Goal: Task Accomplishment & Management: Use online tool/utility

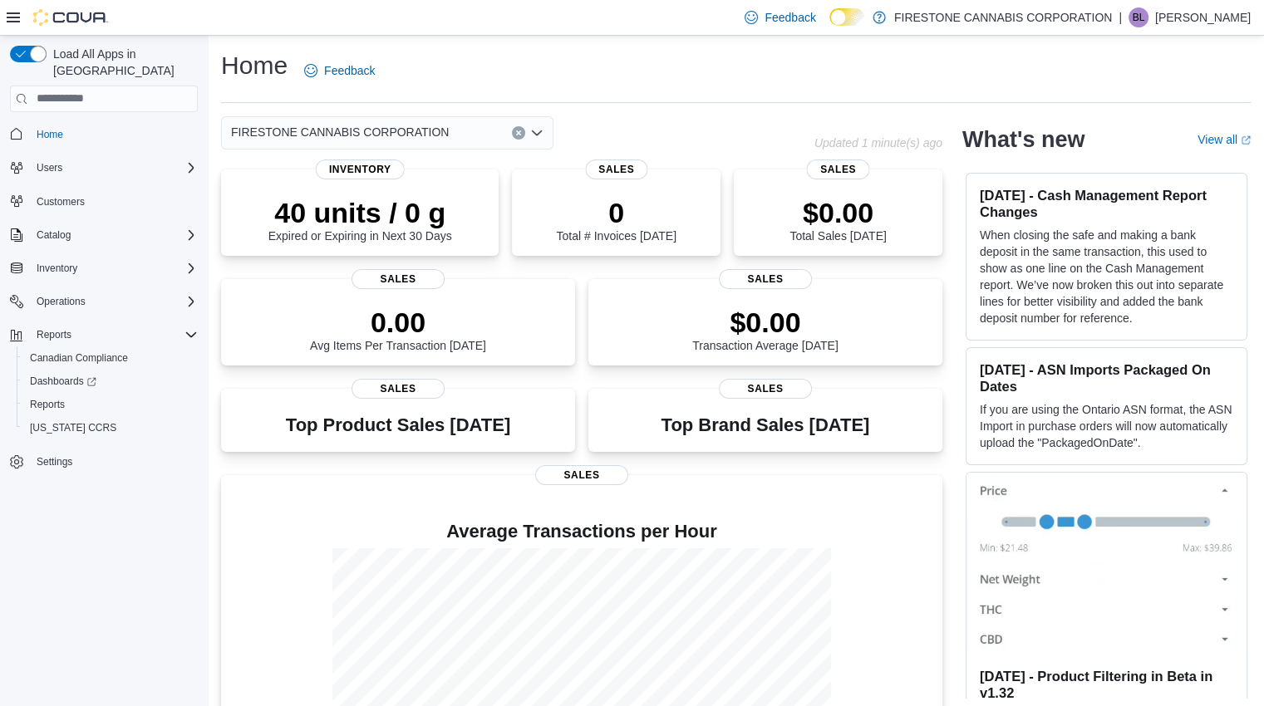
click at [889, 83] on div "Home Feedback" at bounding box center [735, 70] width 1029 height 43
click at [52, 398] on span "Reports" at bounding box center [47, 404] width 35 height 13
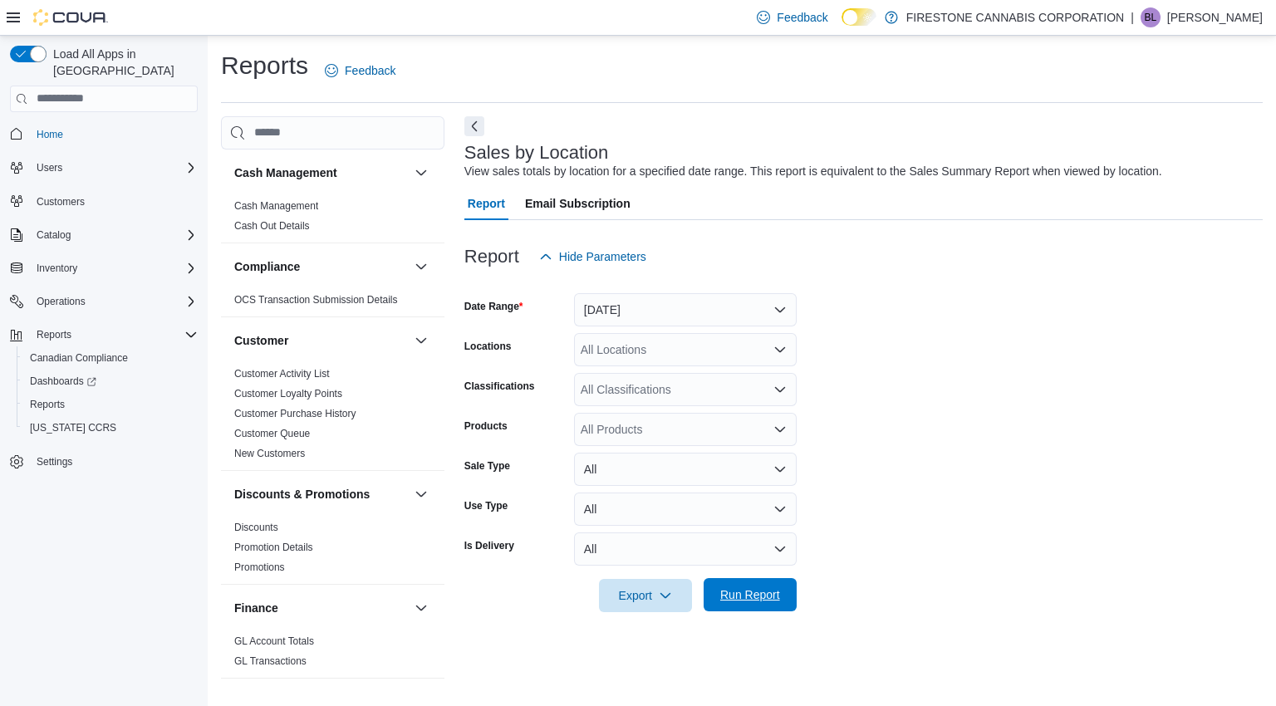
click at [765, 600] on span "Run Report" at bounding box center [750, 595] width 60 height 17
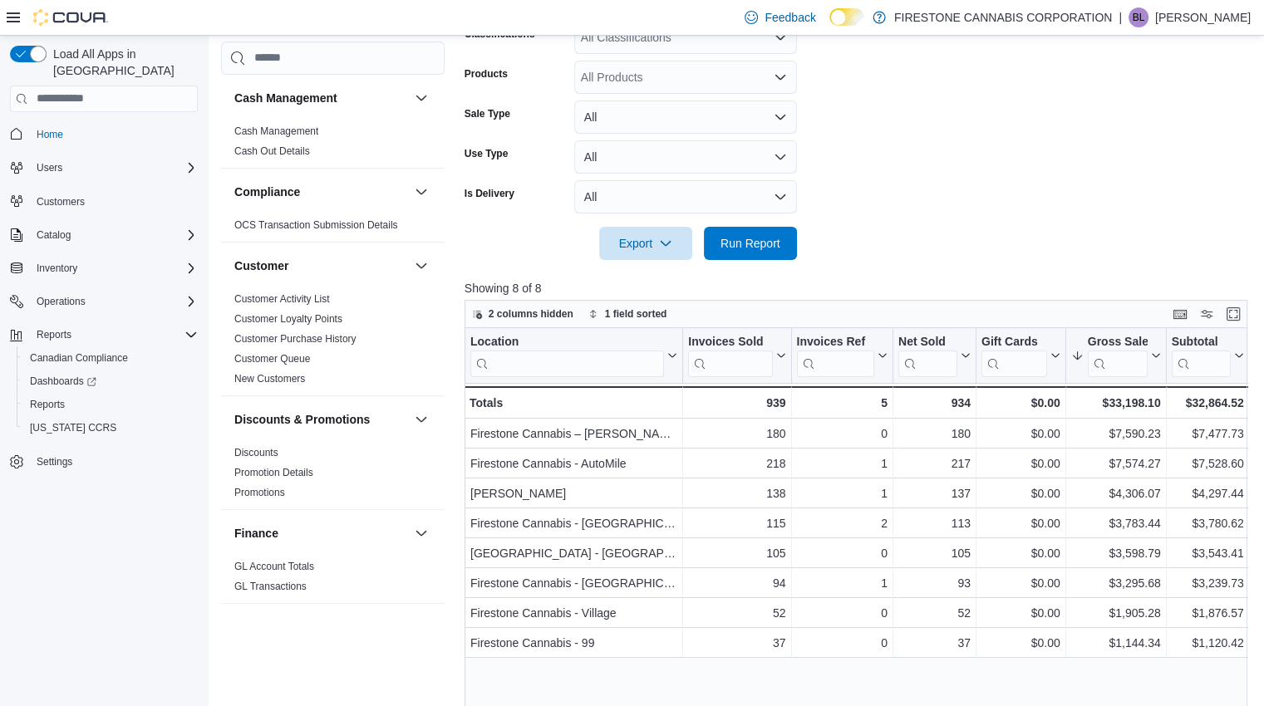
scroll to position [126, 0]
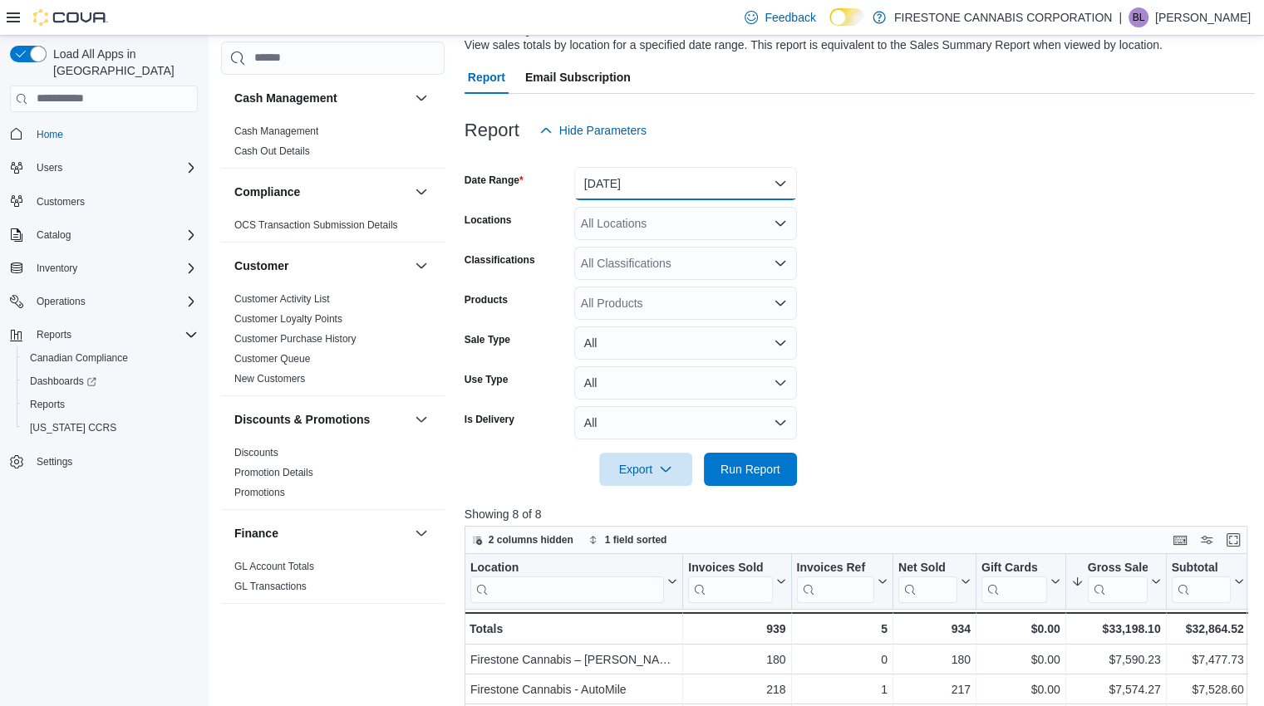
click at [776, 179] on button "[DATE]" at bounding box center [685, 183] width 223 height 33
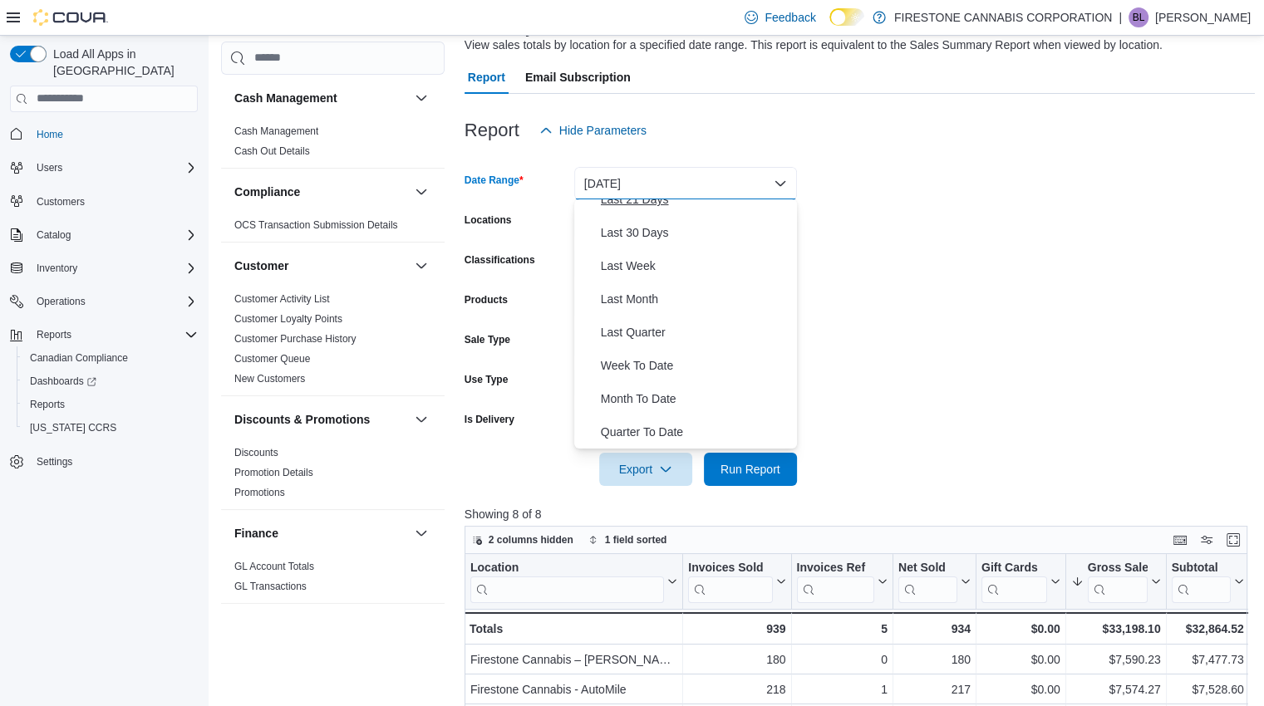
scroll to position [249, 0]
click at [656, 366] on span "Month To Date" at bounding box center [695, 366] width 189 height 20
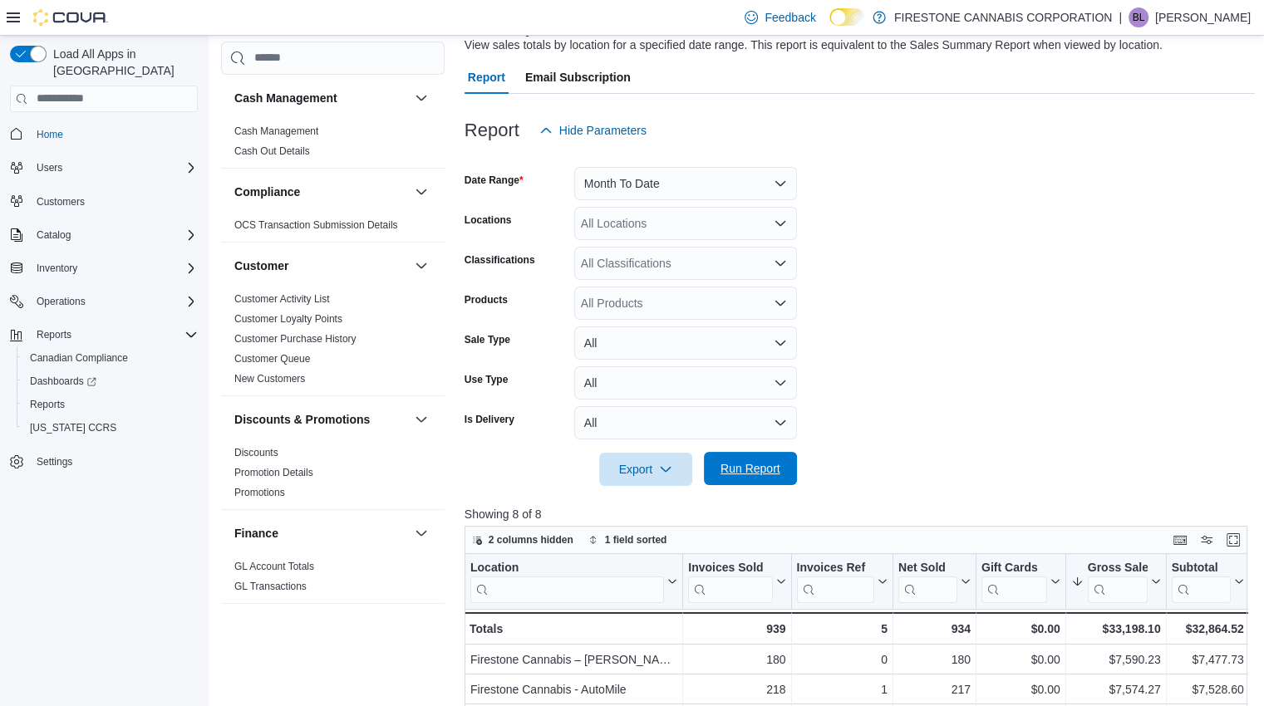
click at [763, 471] on span "Run Report" at bounding box center [750, 468] width 60 height 17
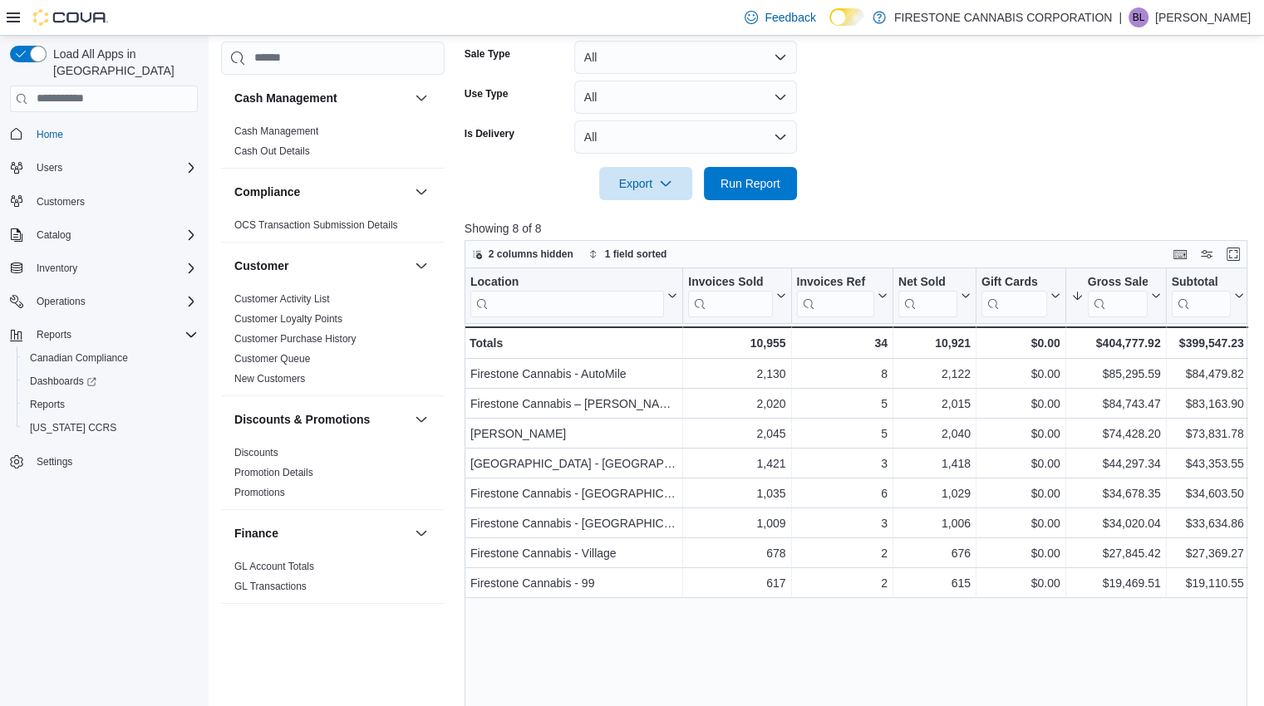
scroll to position [415, 0]
